Goal: Browse casually: Explore the website without a specific task or goal

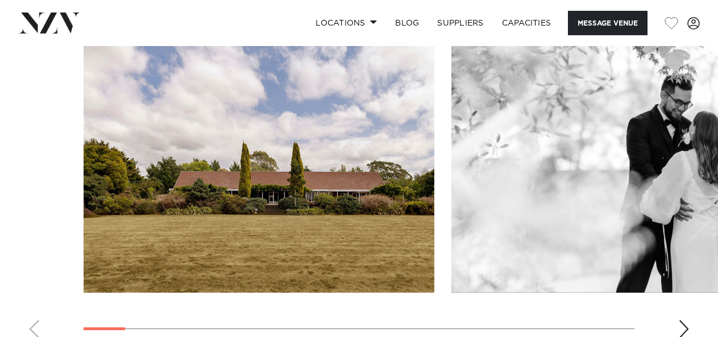
scroll to position [1103, 0]
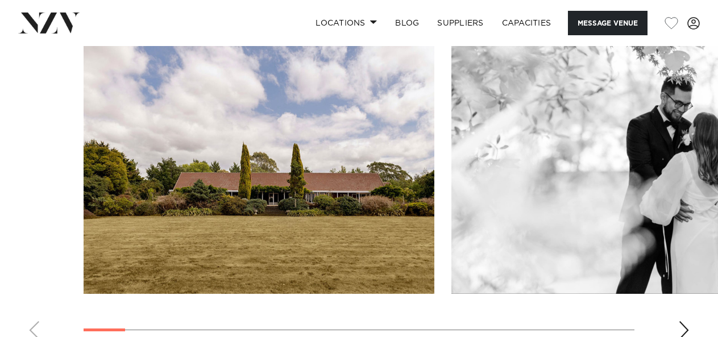
click at [683, 322] on div "Next slide" at bounding box center [684, 330] width 11 height 18
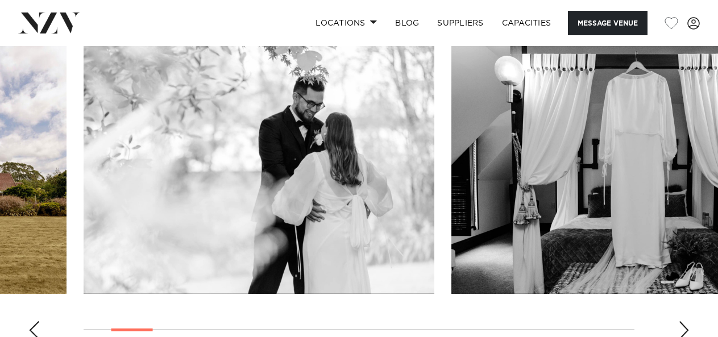
click at [683, 322] on div "Next slide" at bounding box center [684, 330] width 11 height 18
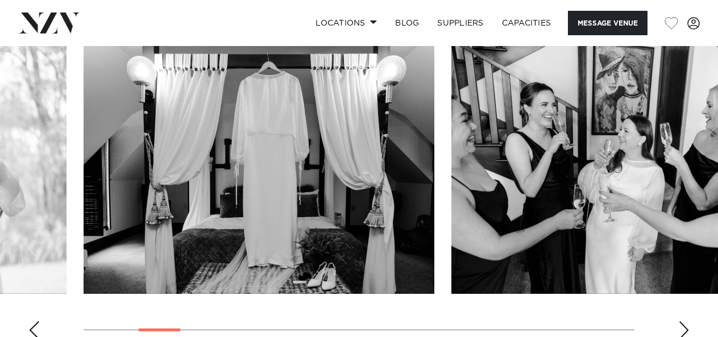
click at [683, 322] on div "Next slide" at bounding box center [684, 330] width 11 height 18
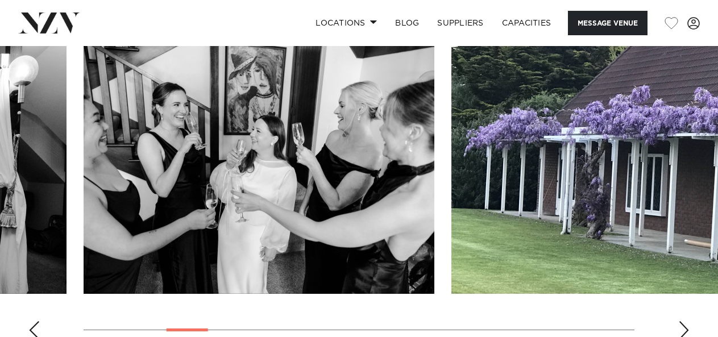
click at [683, 322] on div "Next slide" at bounding box center [684, 330] width 11 height 18
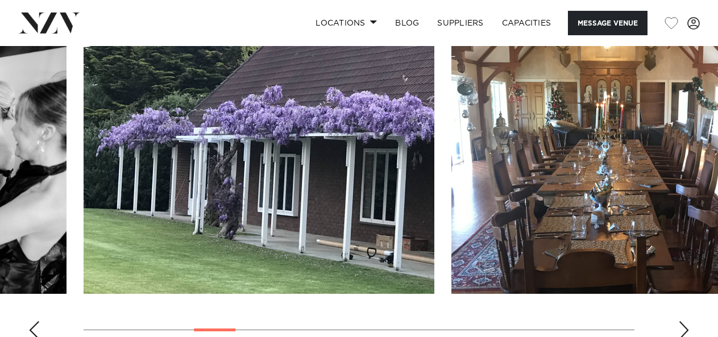
click at [683, 322] on div "Next slide" at bounding box center [684, 330] width 11 height 18
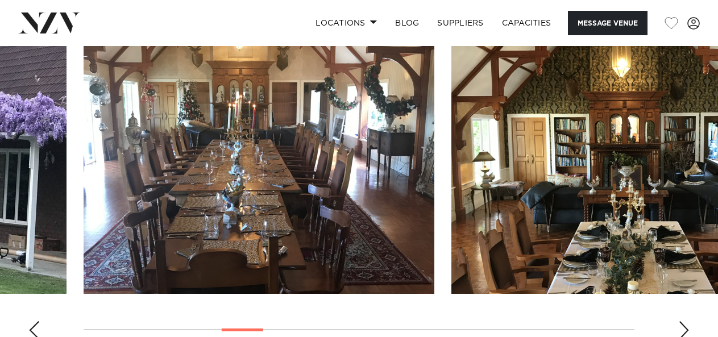
click at [683, 322] on div "Next slide" at bounding box center [684, 330] width 11 height 18
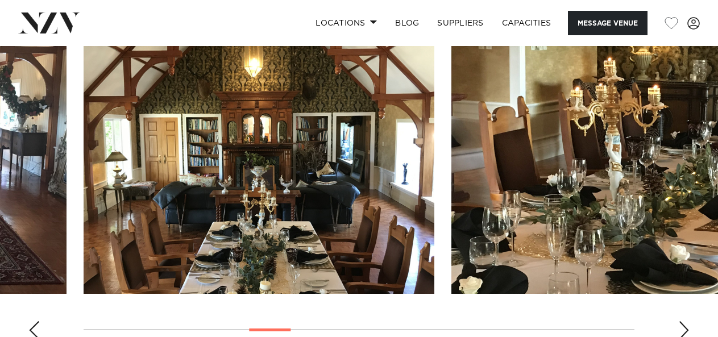
click at [683, 322] on div "Next slide" at bounding box center [684, 330] width 11 height 18
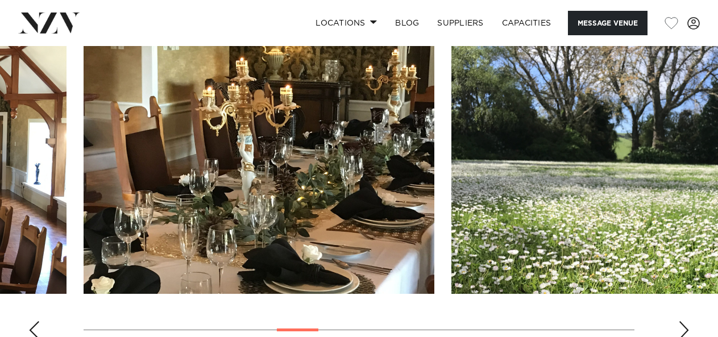
click at [683, 322] on div "Next slide" at bounding box center [684, 330] width 11 height 18
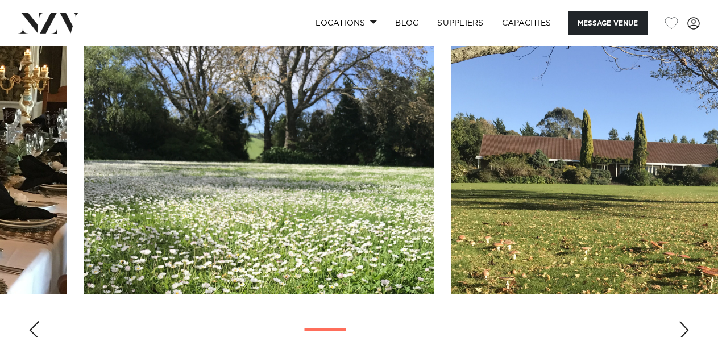
click at [683, 322] on div "Next slide" at bounding box center [684, 330] width 11 height 18
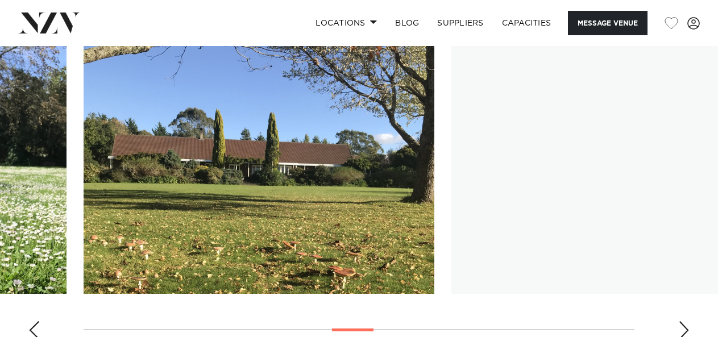
click at [683, 322] on div "Next slide" at bounding box center [684, 330] width 11 height 18
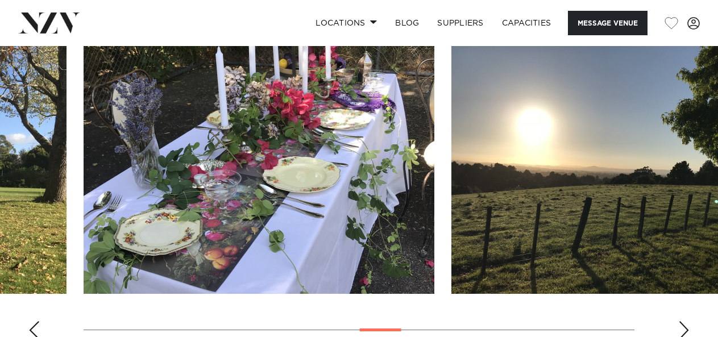
click at [683, 322] on div "Next slide" at bounding box center [684, 330] width 11 height 18
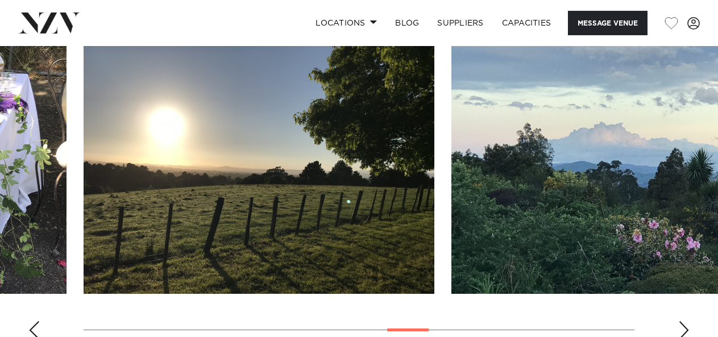
click at [683, 322] on div "Next slide" at bounding box center [684, 330] width 11 height 18
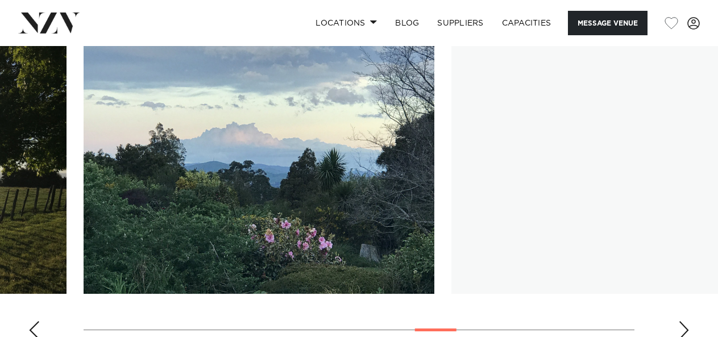
click at [683, 322] on div "Next slide" at bounding box center [684, 330] width 11 height 18
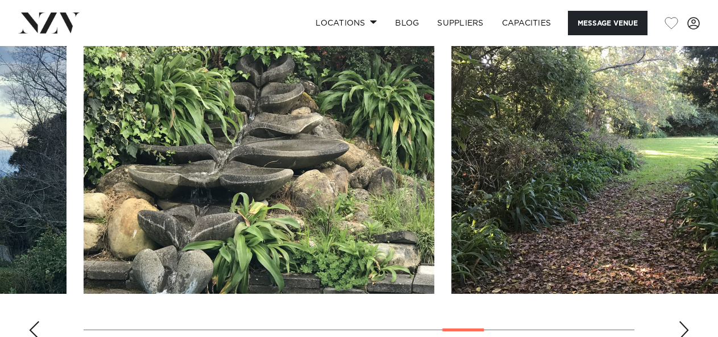
click at [683, 322] on div "Next slide" at bounding box center [684, 330] width 11 height 18
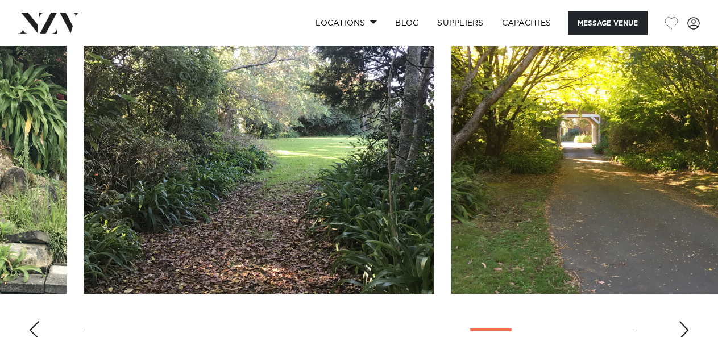
click at [683, 322] on div "Next slide" at bounding box center [684, 330] width 11 height 18
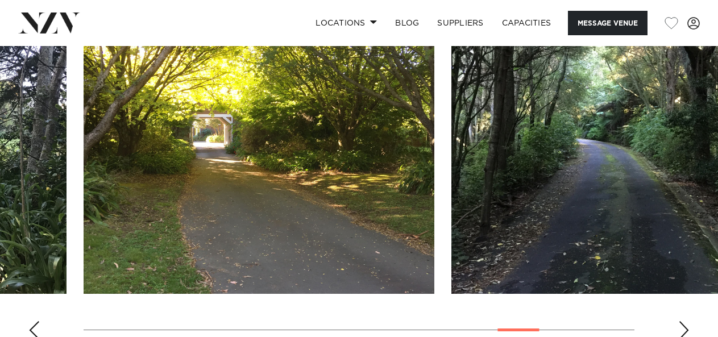
click at [683, 322] on div "Next slide" at bounding box center [684, 330] width 11 height 18
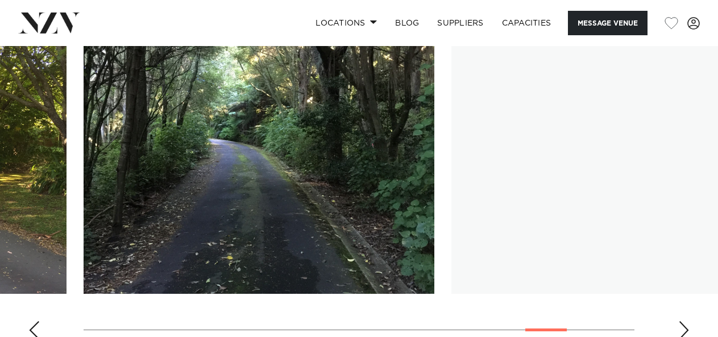
click at [683, 322] on div "Next slide" at bounding box center [684, 330] width 11 height 18
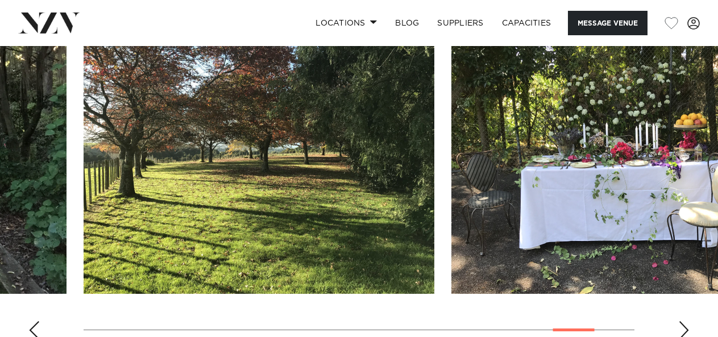
click at [683, 322] on div "Next slide" at bounding box center [684, 330] width 11 height 18
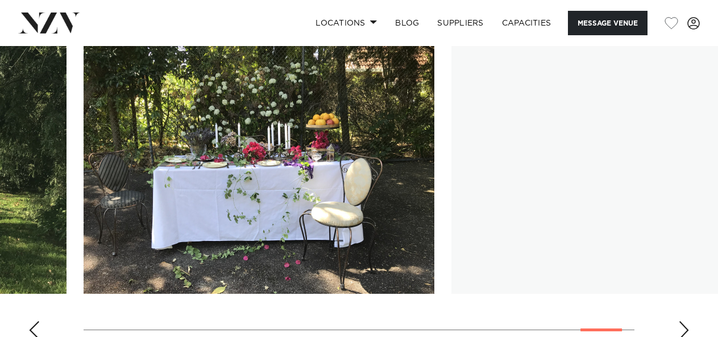
click at [683, 322] on div "Next slide" at bounding box center [684, 330] width 11 height 18
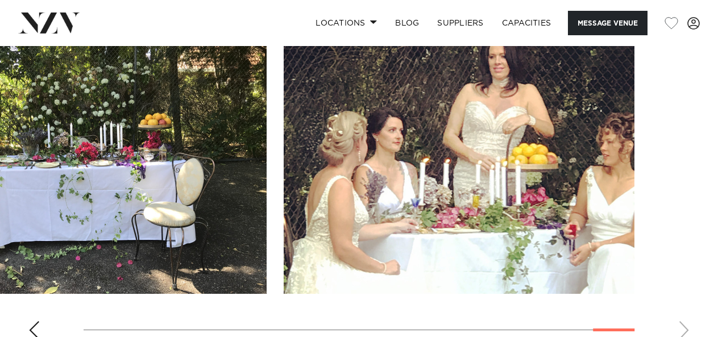
click at [683, 322] on swiper-container at bounding box center [359, 192] width 718 height 312
click at [36, 327] on div "Previous slide" at bounding box center [33, 330] width 11 height 18
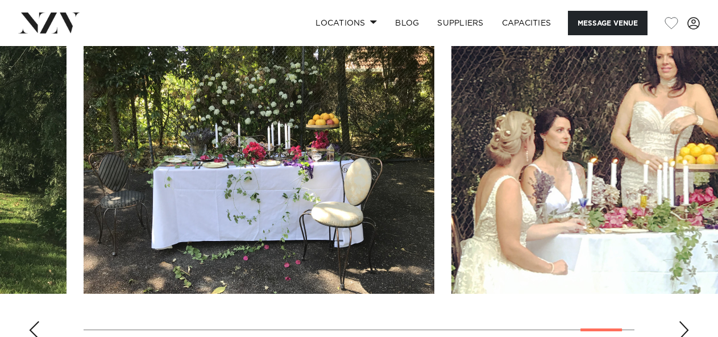
click at [36, 327] on div "Previous slide" at bounding box center [33, 330] width 11 height 18
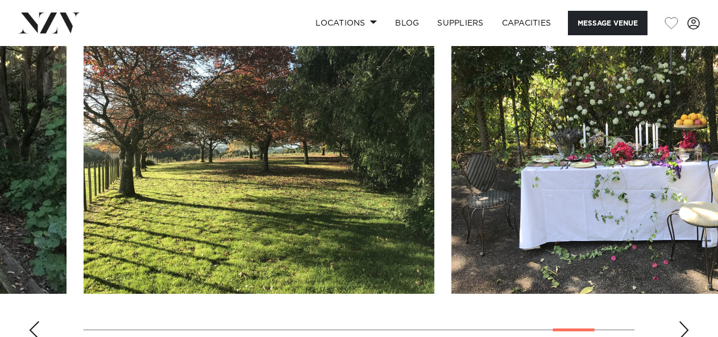
click at [36, 327] on div "Previous slide" at bounding box center [33, 330] width 11 height 18
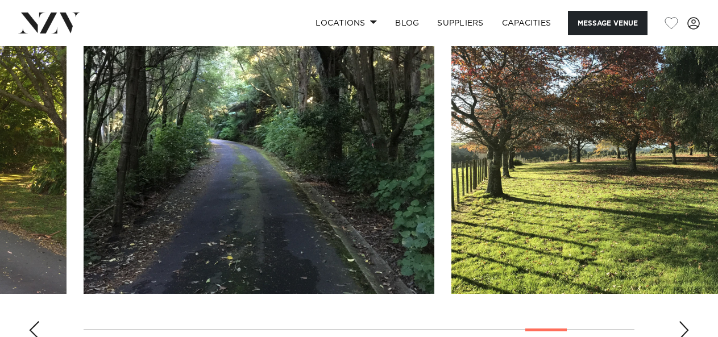
click at [36, 327] on div "Previous slide" at bounding box center [33, 330] width 11 height 18
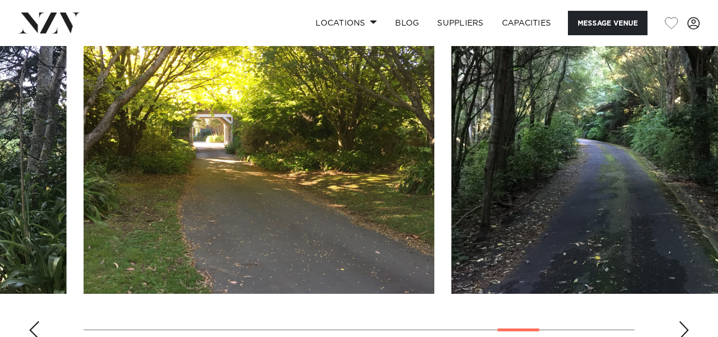
click at [36, 327] on div "Previous slide" at bounding box center [33, 330] width 11 height 18
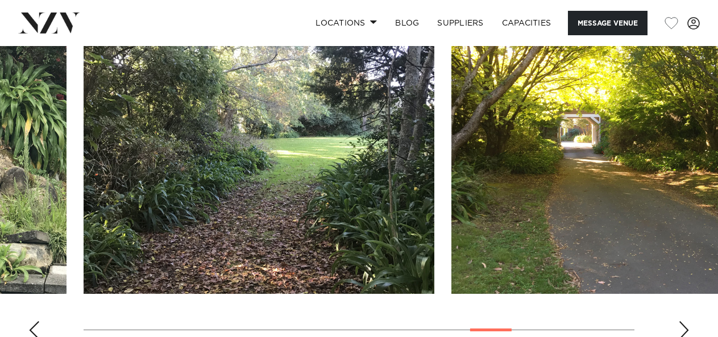
click at [36, 327] on div "Previous slide" at bounding box center [33, 330] width 11 height 18
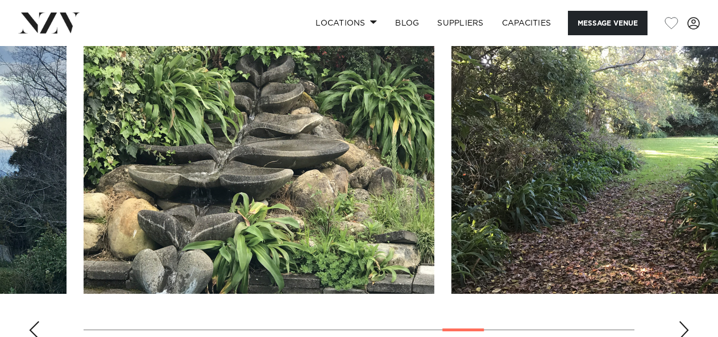
click at [36, 327] on div "Previous slide" at bounding box center [33, 330] width 11 height 18
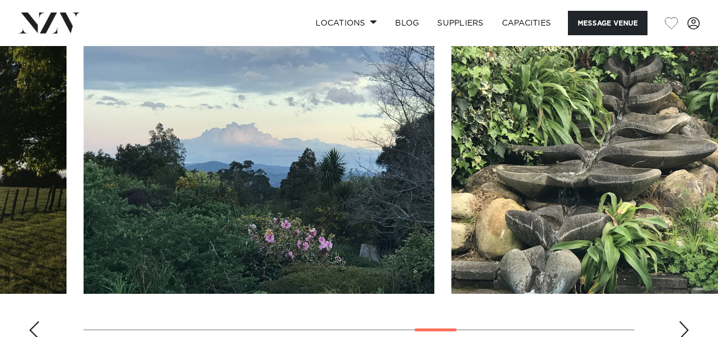
click at [36, 327] on div "Previous slide" at bounding box center [33, 330] width 11 height 18
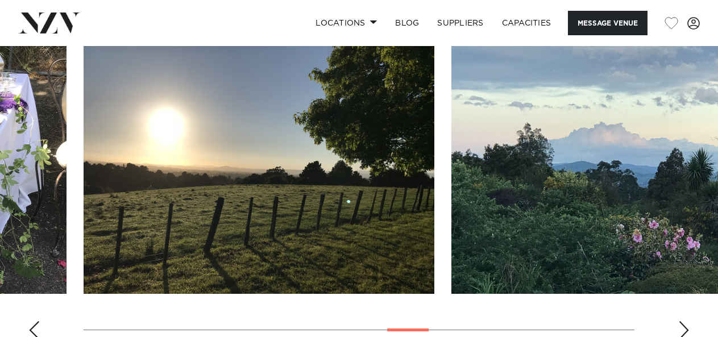
click at [36, 327] on div "Previous slide" at bounding box center [33, 330] width 11 height 18
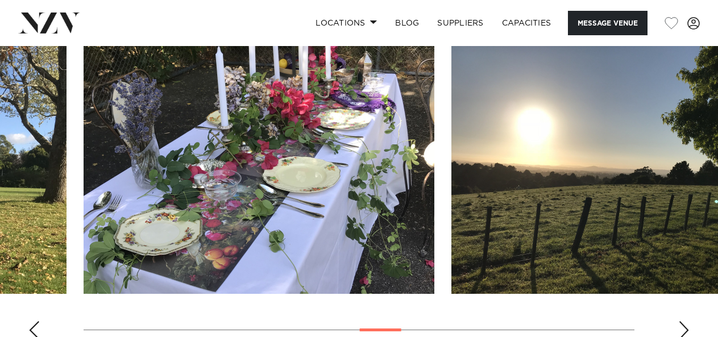
click at [36, 327] on div "Previous slide" at bounding box center [33, 330] width 11 height 18
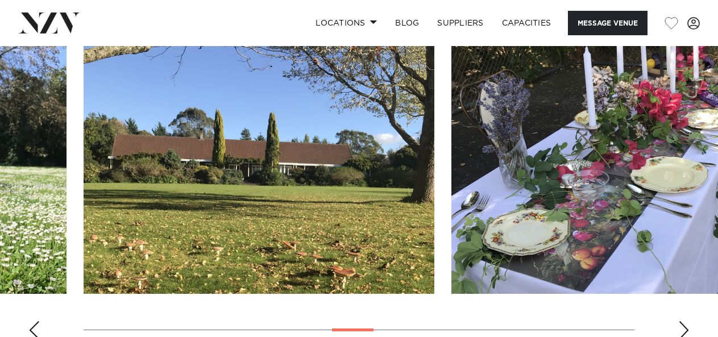
click at [36, 327] on div "Previous slide" at bounding box center [33, 330] width 11 height 18
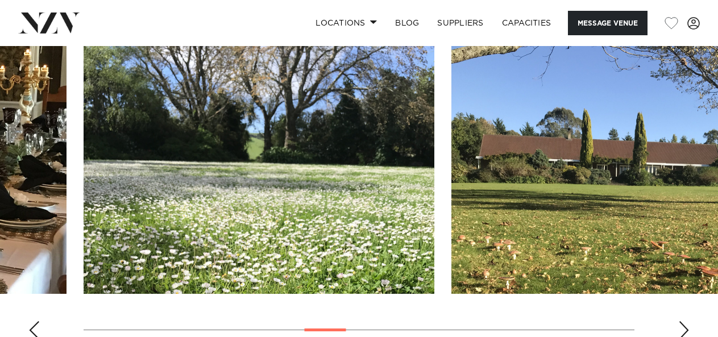
click at [36, 327] on div "Previous slide" at bounding box center [33, 330] width 11 height 18
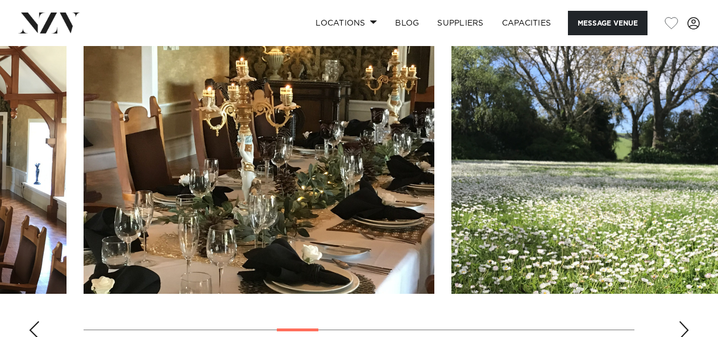
click at [36, 327] on div "Previous slide" at bounding box center [33, 330] width 11 height 18
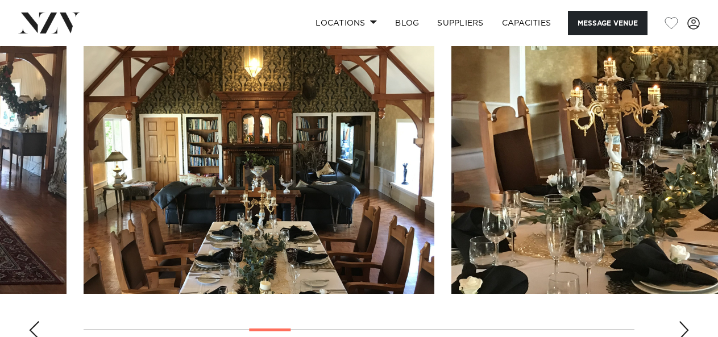
click at [36, 327] on div "Previous slide" at bounding box center [33, 330] width 11 height 18
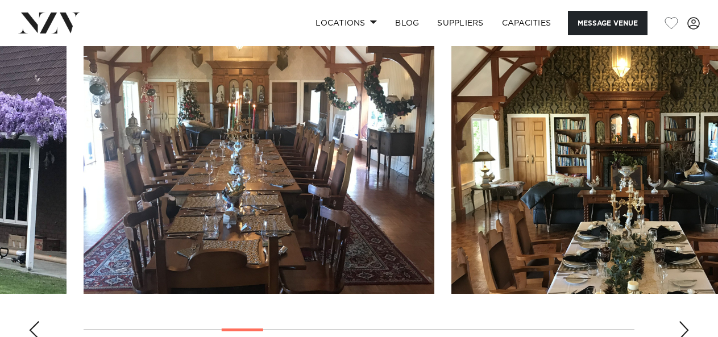
click at [36, 327] on div "Previous slide" at bounding box center [33, 330] width 11 height 18
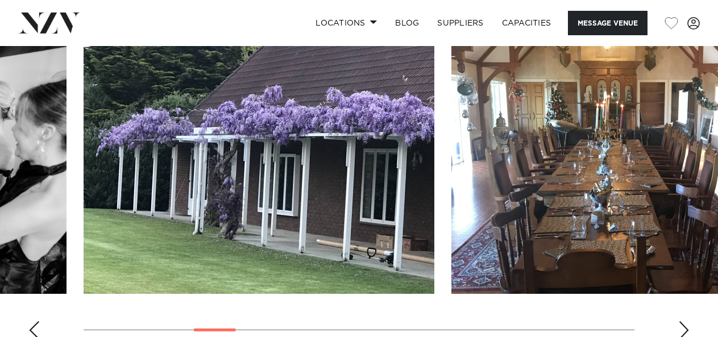
click at [36, 327] on div "Previous slide" at bounding box center [33, 330] width 11 height 18
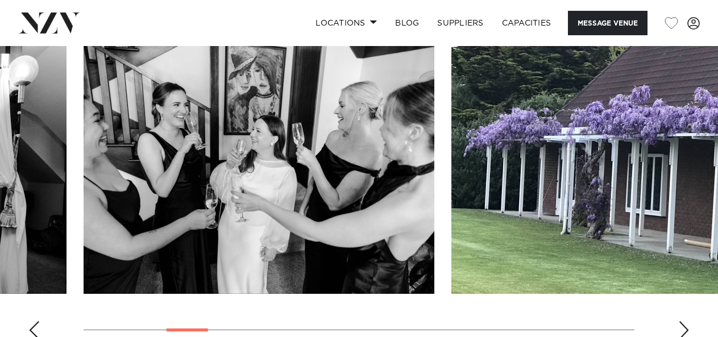
click at [36, 327] on div "Previous slide" at bounding box center [33, 330] width 11 height 18
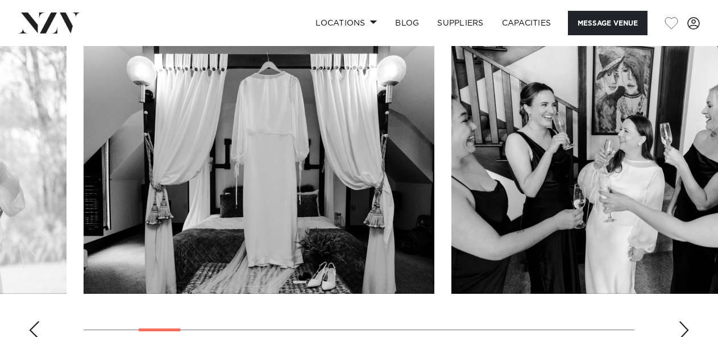
click at [36, 327] on div "Previous slide" at bounding box center [33, 330] width 11 height 18
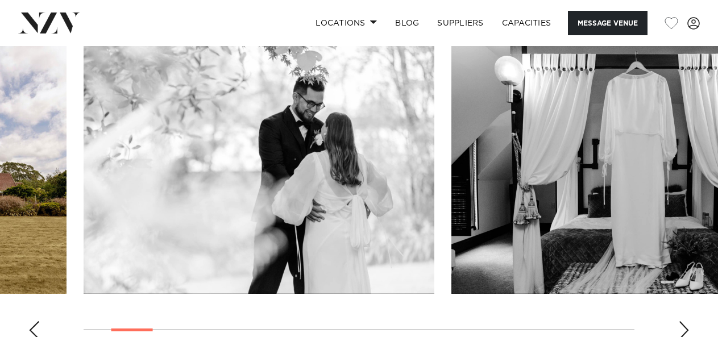
click at [36, 327] on div "Previous slide" at bounding box center [33, 330] width 11 height 18
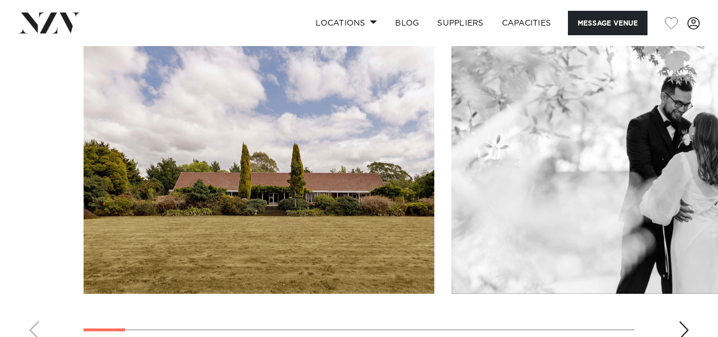
click at [36, 327] on swiper-container at bounding box center [359, 192] width 718 height 312
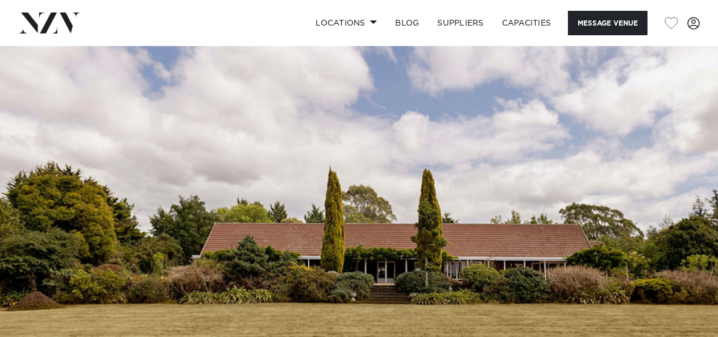
scroll to position [0, 0]
